Goal: Information Seeking & Learning: Learn about a topic

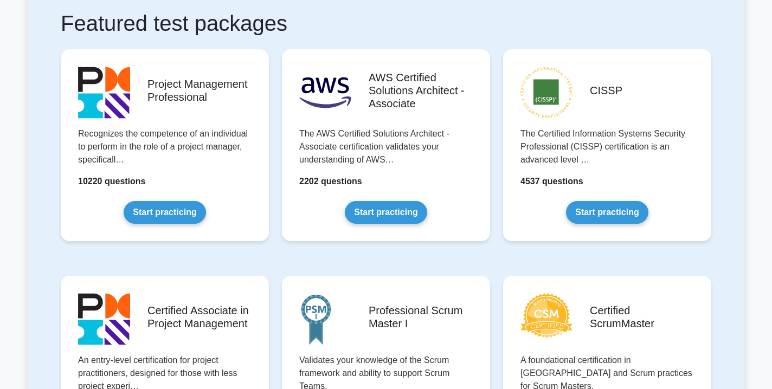
scroll to position [201, 0]
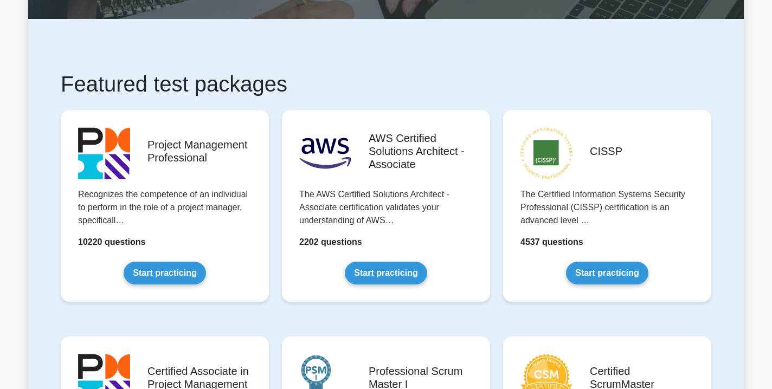
scroll to position [170, 0]
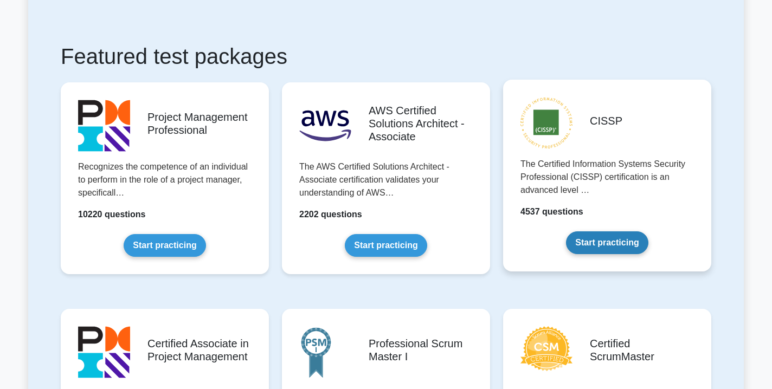
click at [611, 249] on link "Start practicing" at bounding box center [607, 243] width 82 height 23
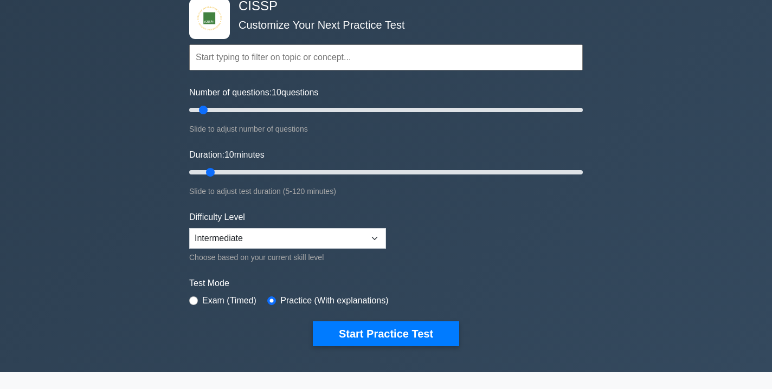
scroll to position [63, 0]
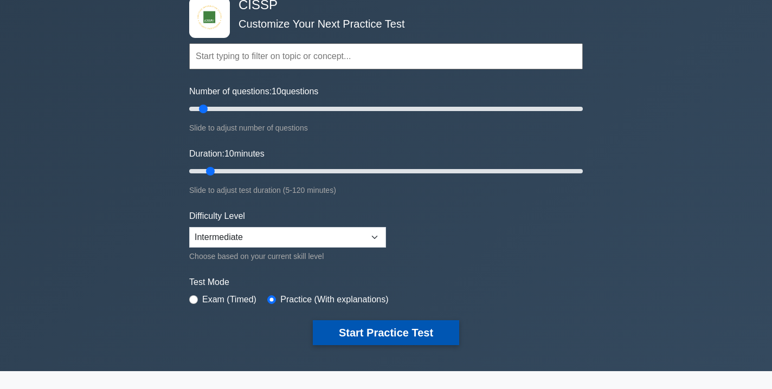
click at [364, 333] on button "Start Practice Test" at bounding box center [386, 333] width 146 height 25
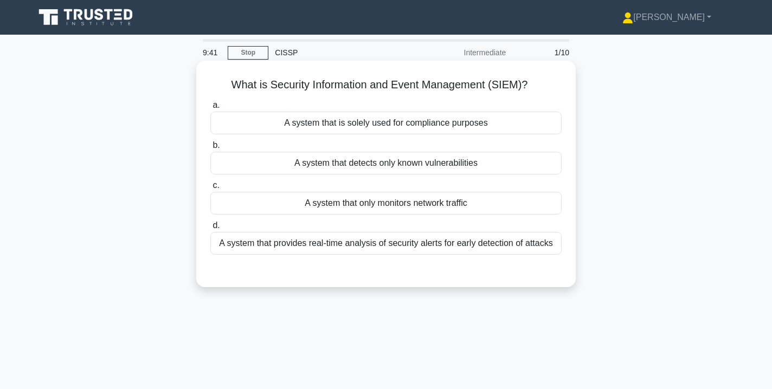
click at [384, 245] on div "A system that provides real-time analysis of security alerts for early detectio…" at bounding box center [385, 243] width 351 height 23
click at [210, 229] on input "d. A system that provides real-time analysis of security alerts for early detec…" at bounding box center [210, 225] width 0 height 7
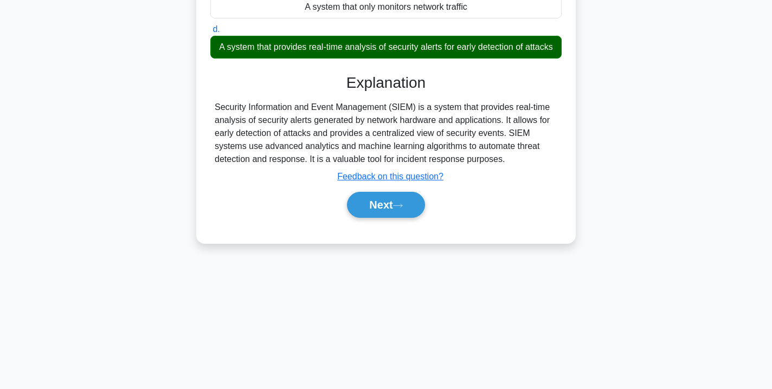
scroll to position [196, 0]
click at [384, 243] on div "What is Security Information and Event Management (SIEM)? .spinner_0XTQ{transfo…" at bounding box center [386, 63] width 716 height 392
click at [380, 206] on button "Next" at bounding box center [386, 205] width 78 height 26
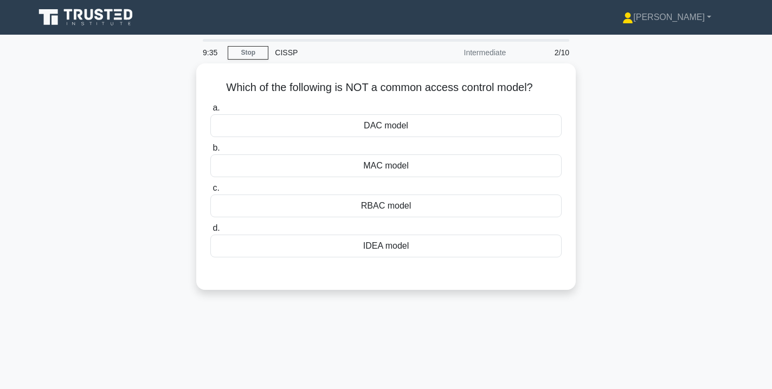
scroll to position [0, 0]
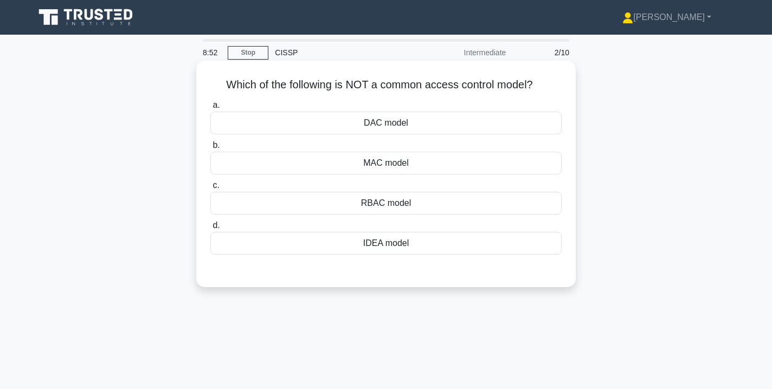
click at [323, 114] on div "DAC model" at bounding box center [385, 123] width 351 height 23
click at [210, 109] on input "a. DAC model" at bounding box center [210, 105] width 0 height 7
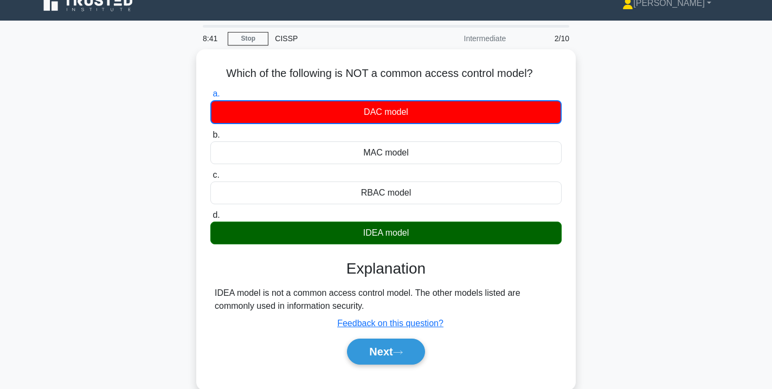
scroll to position [6, 0]
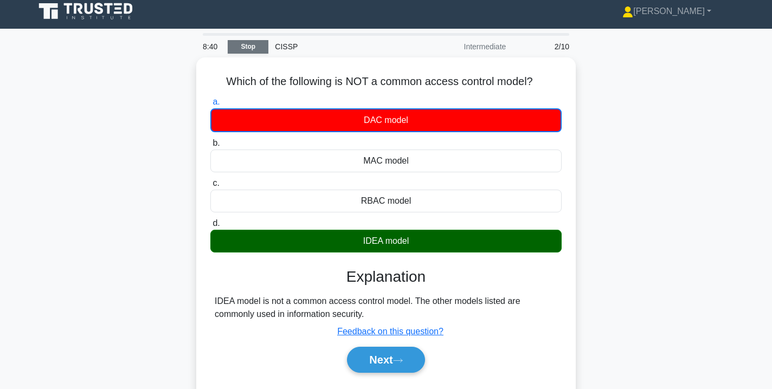
click at [247, 45] on link "Stop" at bounding box center [248, 47] width 41 height 14
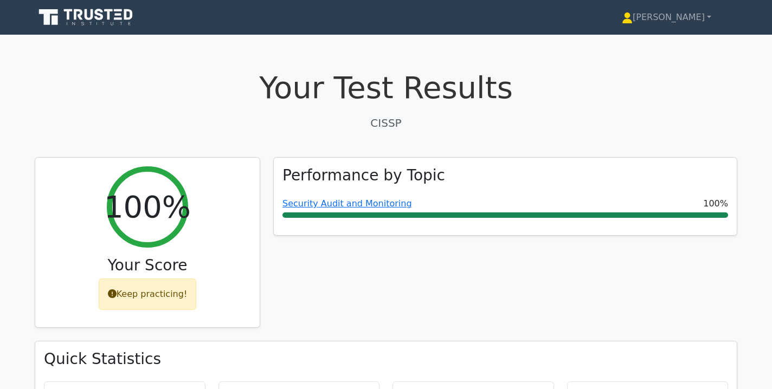
click at [97, 12] on icon at bounding box center [99, 14] width 9 height 11
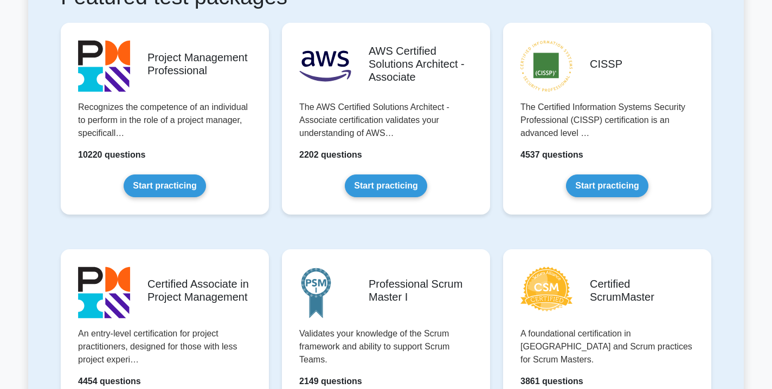
scroll to position [227, 0]
